Goal: Task Accomplishment & Management: Use online tool/utility

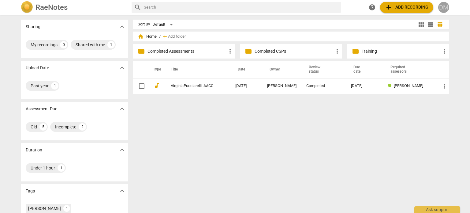
click at [447, 5] on div "DM" at bounding box center [443, 7] width 11 height 11
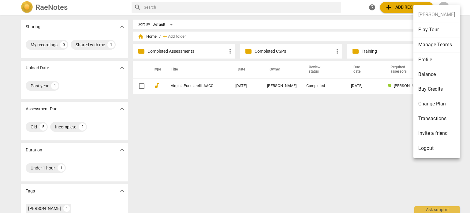
click at [428, 148] on li "Logout" at bounding box center [436, 148] width 47 height 15
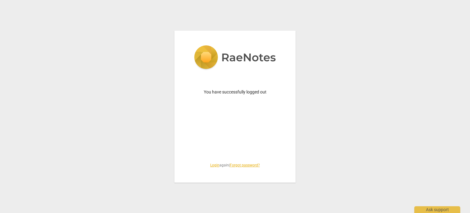
click at [210, 164] on link "Login" at bounding box center [214, 165] width 9 height 4
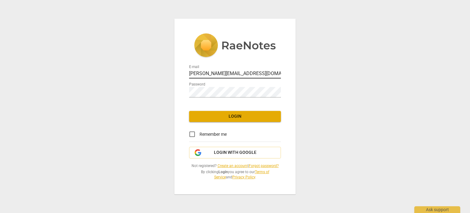
click at [245, 69] on input "diane@addca.com" at bounding box center [235, 73] width 92 height 9
click at [241, 69] on input "diane@addca.com" at bounding box center [235, 73] width 92 height 9
type input "coachdiane@execskills.com"
click at [232, 113] on span "Login" at bounding box center [235, 116] width 82 height 6
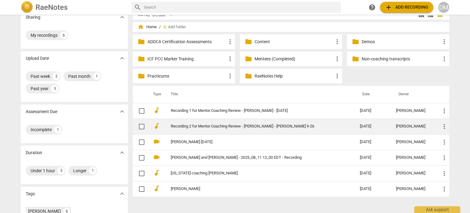
scroll to position [10, 0]
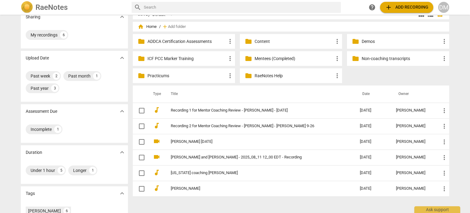
click at [386, 7] on span "add Add recording" at bounding box center [406, 7] width 43 height 7
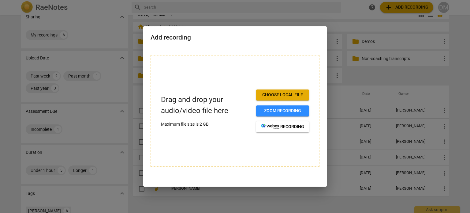
click at [283, 93] on span "Choose local file" at bounding box center [282, 95] width 43 height 6
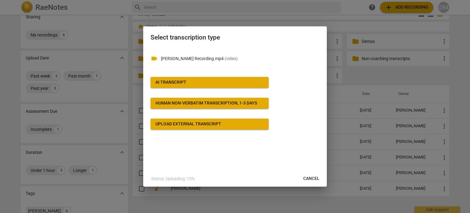
click at [208, 82] on span "AI Transcript" at bounding box center [209, 82] width 108 height 6
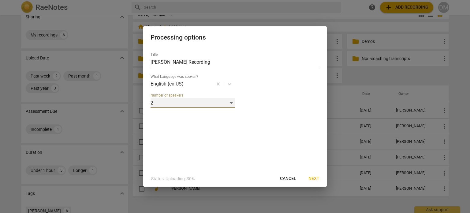
click at [194, 106] on div "2" at bounding box center [193, 103] width 84 height 10
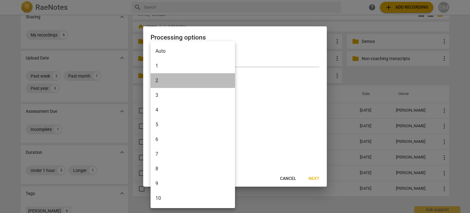
click at [174, 78] on li "2" at bounding box center [193, 80] width 84 height 15
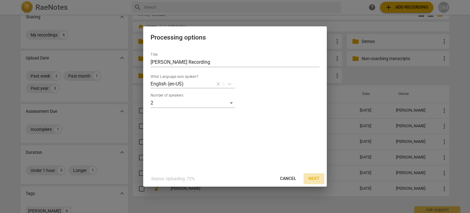
click at [316, 178] on span "Next" at bounding box center [313, 178] width 11 height 6
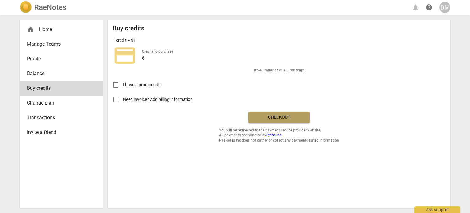
click at [288, 120] on span "Checkout" at bounding box center [278, 117] width 51 height 6
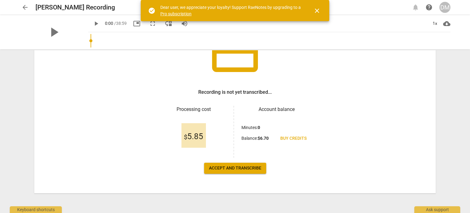
scroll to position [66, 0]
click at [252, 167] on span "Accept and transcribe" at bounding box center [235, 168] width 52 height 6
